Goal: Information Seeking & Learning: Learn about a topic

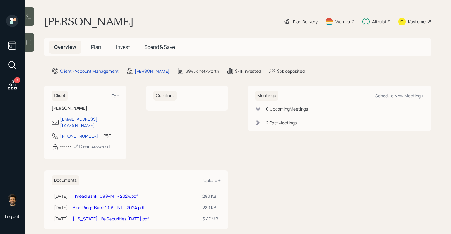
click at [120, 50] on span "Invest" at bounding box center [123, 47] width 14 height 7
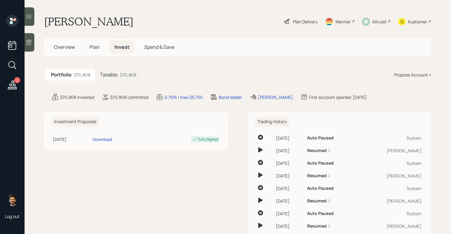
click at [115, 74] on h5 "Taxable" at bounding box center [109, 75] width 18 height 6
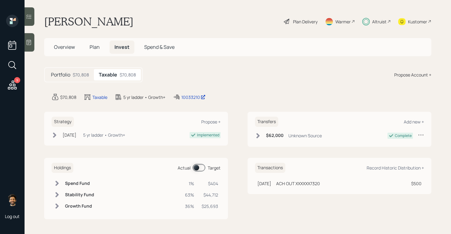
click at [95, 48] on span "Plan" at bounding box center [95, 47] width 10 height 7
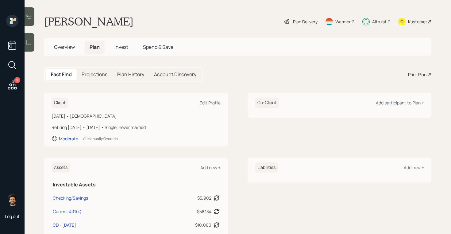
click at [297, 21] on div "Plan Delivery" at bounding box center [305, 21] width 25 height 6
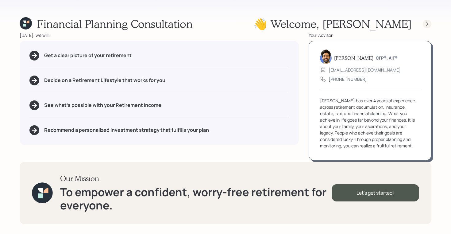
click at [427, 21] on icon at bounding box center [427, 24] width 6 height 6
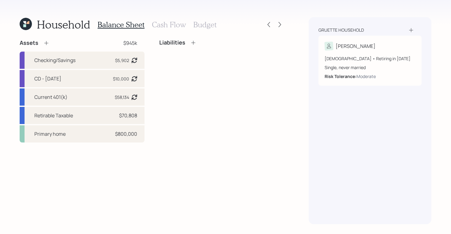
click at [427, 21] on div "Gruette household Bridget 71 years old • Retiring in January 2026 Single, never…" at bounding box center [370, 120] width 123 height 207
click at [279, 25] on icon at bounding box center [280, 24] width 6 height 6
